Goal: Information Seeking & Learning: Learn about a topic

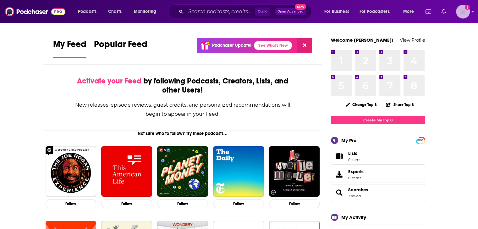
click at [465, 10] on img "Logged in as nbaderrubenstein" at bounding box center [463, 12] width 14 height 14
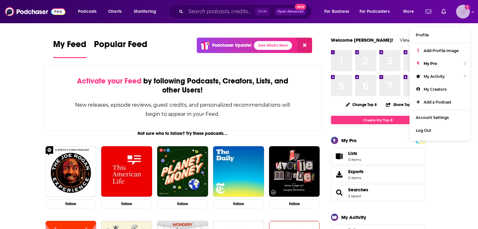
click at [465, 10] on img "Logged in as nbaderrubenstein" at bounding box center [463, 12] width 14 height 14
click at [226, 16] on input "Search podcasts, credits, & more..." at bounding box center [220, 12] width 69 height 10
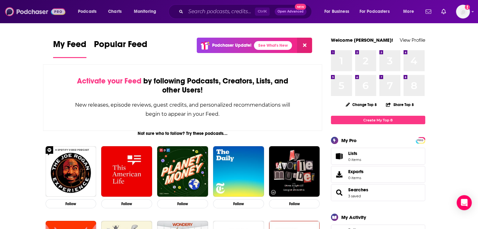
click at [11, 10] on img at bounding box center [35, 12] width 60 height 12
click at [208, 11] on input "Search podcasts, credits, & more..." at bounding box center [220, 12] width 69 height 10
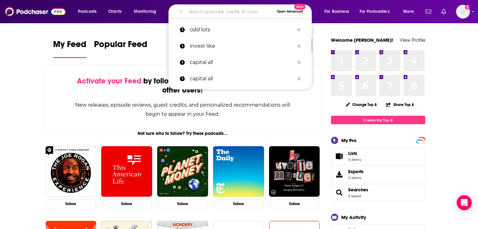
paste input "• Defense One Radio"
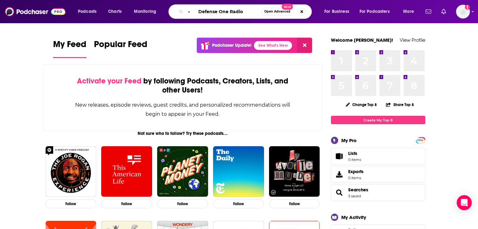
click at [199, 13] on input "• Defense One Radio" at bounding box center [224, 12] width 76 height 10
click at [237, 13] on input "Defense One Radio" at bounding box center [224, 12] width 76 height 10
type input "Defense One Radio"
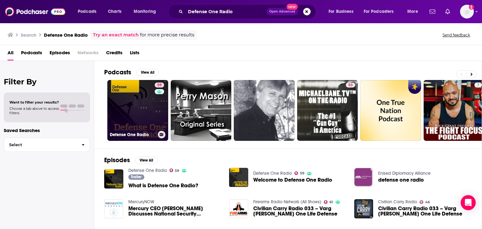
click at [151, 107] on link "59 Defense One Radio" at bounding box center [137, 110] width 61 height 61
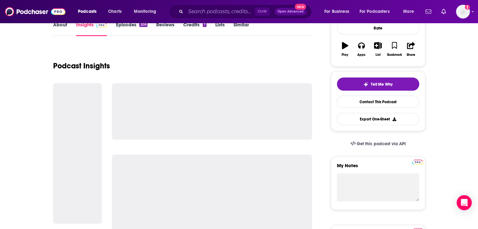
scroll to position [126, 0]
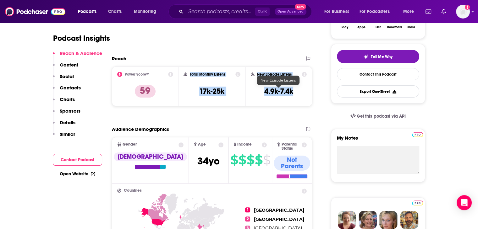
drag, startPoint x: 190, startPoint y: 72, endPoint x: 281, endPoint y: 92, distance: 93.3
click at [291, 92] on div "Power Score™ 59 Total Monthly Listens 17k-25k New Episode Listens 4.9k-7.4k" at bounding box center [212, 87] width 200 height 40
copy div "Total Monthly Listens 17k-25k New Episode Listens 4.9k-7.4k"
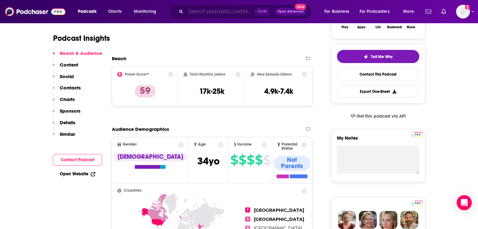
click at [219, 15] on input "Search podcasts, credits, & more..." at bounding box center [220, 12] width 69 height 10
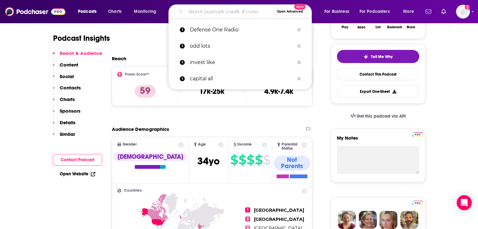
paste input "Total Monthly Listens 17k-25k New Episode Listens 4.9k-7.4k"
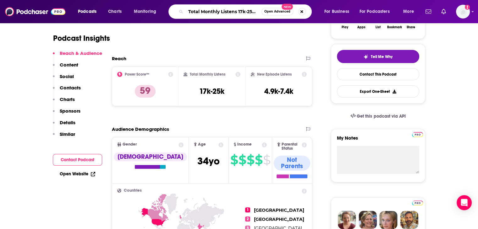
scroll to position [0, 68]
click at [229, 14] on input "Total Monthly Listens 17k-25k New Episode Listens 4.9k-7.4k" at bounding box center [224, 12] width 76 height 10
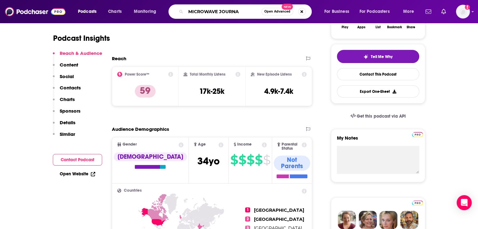
type input "MICROWAVE JOURNAL"
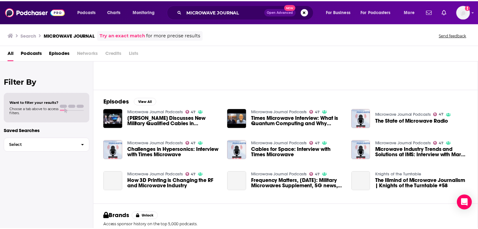
scroll to position [63, 0]
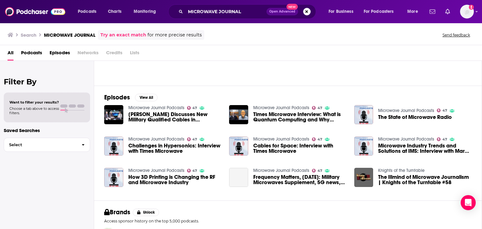
click at [164, 107] on link "Microwave Journal Podcasts" at bounding box center [156, 107] width 56 height 5
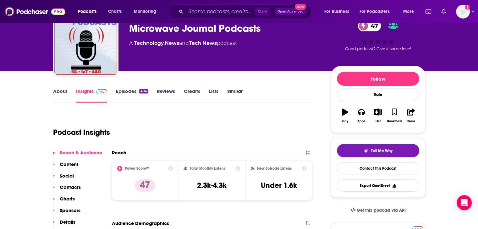
scroll to position [94, 0]
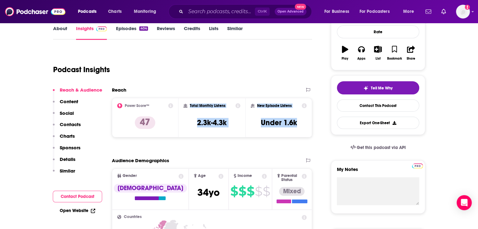
drag, startPoint x: 189, startPoint y: 105, endPoint x: 302, endPoint y: 124, distance: 114.6
click at [302, 124] on div "Power Score™ 47 Total Monthly Listens 2.3k-4.3k New Episode Listens Under 1.6k" at bounding box center [212, 118] width 200 height 40
copy div "Total Monthly Listens 2.3k-4.3k New Episode Listens Under 1.6k"
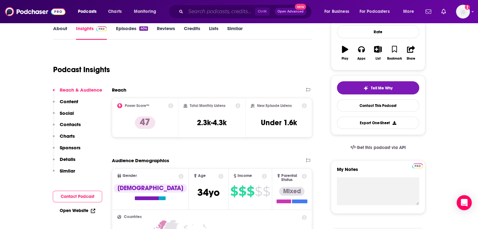
click at [187, 10] on input "Search podcasts, credits, & more..." at bounding box center [220, 12] width 69 height 10
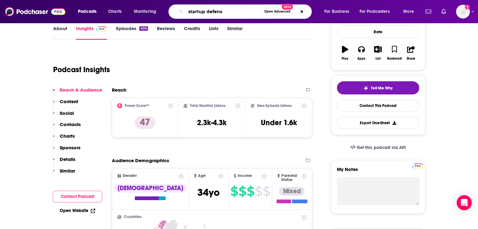
type input "startup defense"
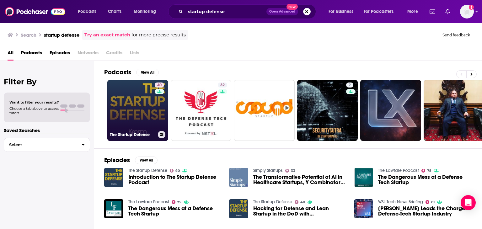
click at [123, 99] on link "40 The Startup Defense" at bounding box center [137, 110] width 61 height 61
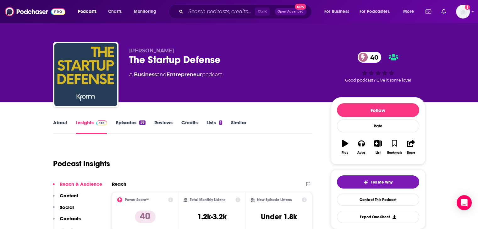
scroll to position [94, 0]
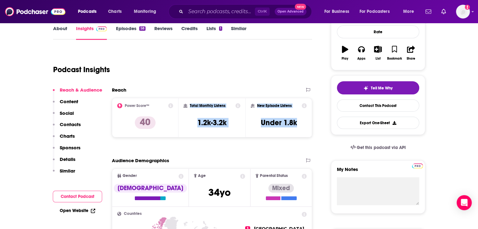
drag, startPoint x: 222, startPoint y: 106, endPoint x: 300, endPoint y: 121, distance: 78.9
click at [300, 121] on div "Power Score™ 40 Total Monthly Listens 1.2k-3.2k New Episode Listens Under 1.8k" at bounding box center [212, 118] width 200 height 40
copy div "Total Monthly Listens 1.2k-3.2k New Episode Listens Under 1.8k"
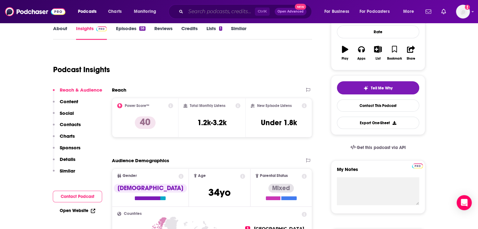
click at [201, 13] on input "Search podcasts, credits, & more..." at bounding box center [220, 12] width 69 height 10
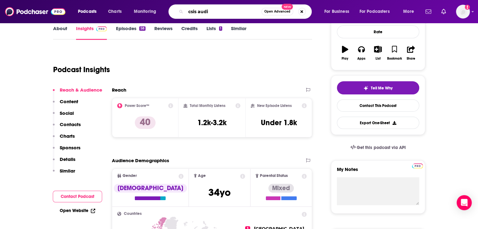
type input "csis audio"
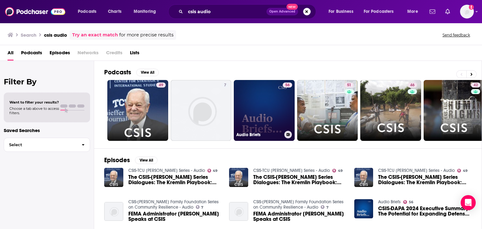
click at [268, 105] on link "56 Audio Briefs" at bounding box center [264, 110] width 61 height 61
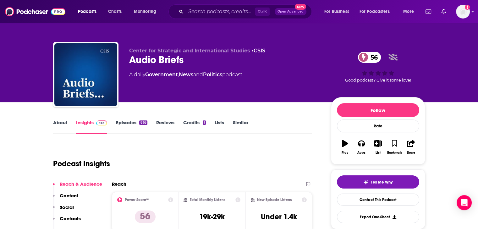
click at [136, 124] on link "Episodes 865" at bounding box center [131, 127] width 31 height 14
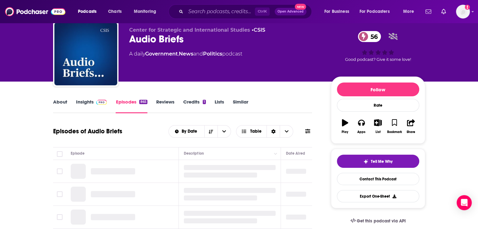
scroll to position [63, 0]
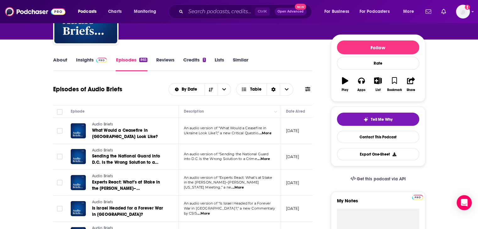
click at [264, 134] on span "...More" at bounding box center [264, 133] width 13 height 5
click at [266, 160] on span "...More" at bounding box center [263, 159] width 13 height 5
click at [80, 62] on link "Insights" at bounding box center [91, 64] width 31 height 14
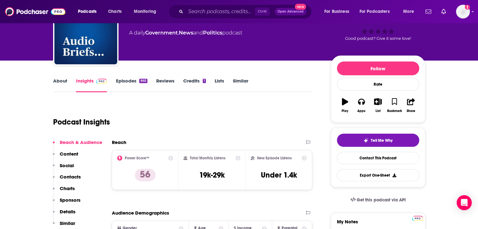
scroll to position [94, 0]
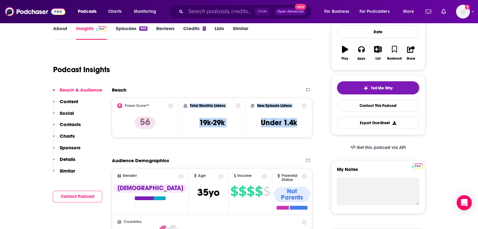
drag, startPoint x: 188, startPoint y: 106, endPoint x: 309, endPoint y: 122, distance: 122.6
click at [309, 122] on div "Power Score™ 56 Total Monthly Listens 19k-29k New Episode Listens Under 1.4k" at bounding box center [212, 118] width 200 height 40
copy div "Total Monthly Listens 19k-29k New Episode Listens Under 1.4k"
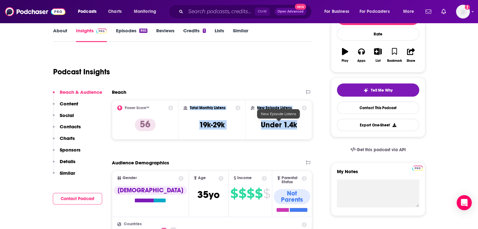
scroll to position [126, 0]
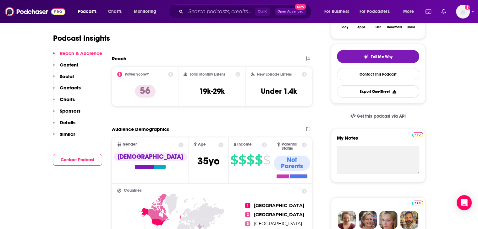
drag, startPoint x: 183, startPoint y: 149, endPoint x: 194, endPoint y: 144, distance: 12.1
click at [194, 144] on span "Age [DEMOGRAPHIC_DATA] yo" at bounding box center [209, 161] width 40 height 46
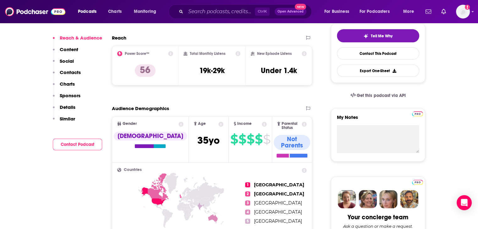
scroll to position [94, 0]
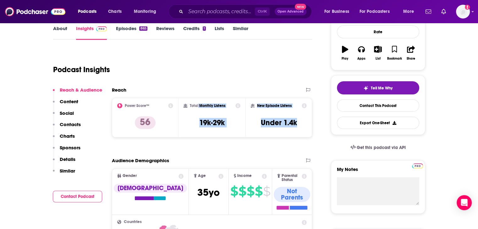
drag, startPoint x: 198, startPoint y: 112, endPoint x: 303, endPoint y: 132, distance: 106.5
click at [303, 132] on div "Power Score™ 56 Total Monthly Listens 19k-29k New Episode Listens Under 1.4k" at bounding box center [212, 118] width 200 height 40
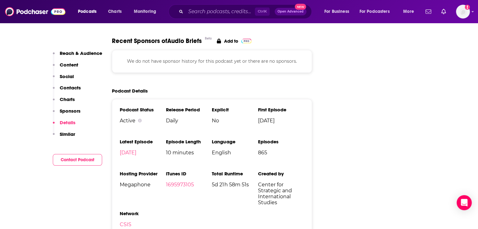
scroll to position [848, 0]
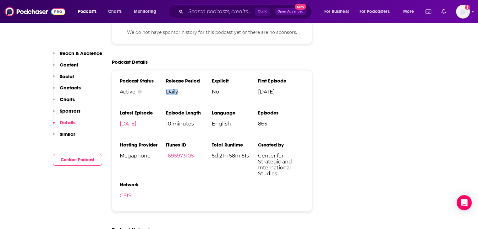
drag, startPoint x: 166, startPoint y: 69, endPoint x: 191, endPoint y: 77, distance: 26.2
click at [191, 78] on li "Release Period Daily" at bounding box center [188, 89] width 46 height 22
click at [192, 121] on span "10 minutes" at bounding box center [188, 124] width 46 height 6
click at [189, 121] on span "10 minutes" at bounding box center [188, 124] width 46 height 6
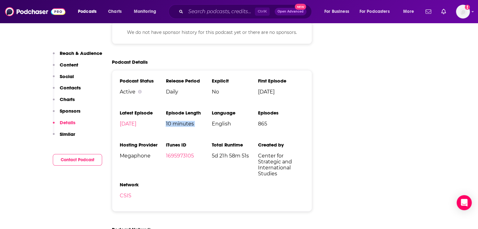
click at [189, 121] on span "10 minutes" at bounding box center [188, 124] width 46 height 6
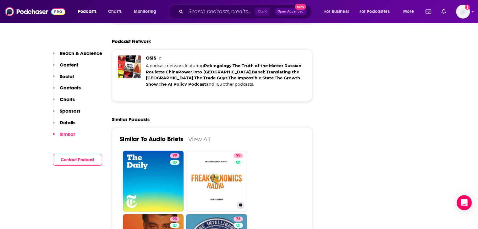
scroll to position [1099, 0]
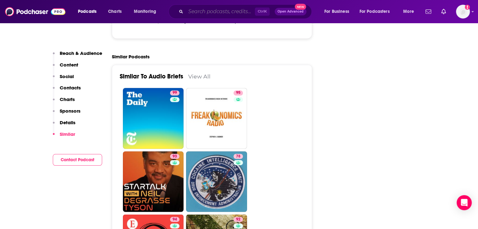
click at [206, 11] on input "Search podcasts, credits, & more..." at bounding box center [220, 12] width 69 height 10
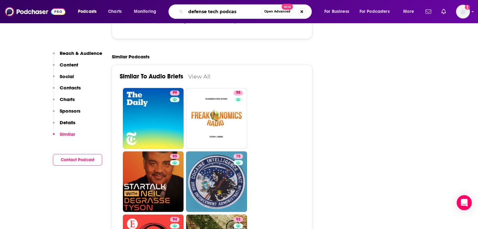
type input "defense tech podcast"
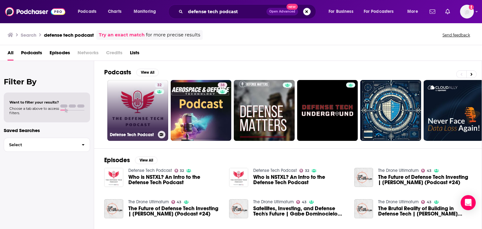
click at [142, 109] on link "32 Defense Tech Podcast" at bounding box center [137, 110] width 61 height 61
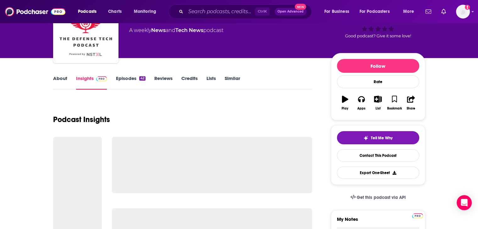
scroll to position [94, 0]
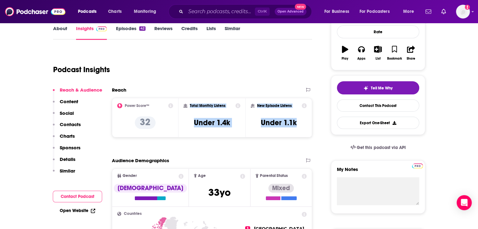
drag, startPoint x: 188, startPoint y: 104, endPoint x: 302, endPoint y: 126, distance: 115.7
click at [302, 126] on div "Power Score™ 32 Total Monthly Listens Under 1.4k New Episode Listens Under 1.1k" at bounding box center [212, 118] width 200 height 40
copy div "Total Monthly Listens Under 1.4k New Episode Listens Under 1.1k"
